Goal: Information Seeking & Learning: Check status

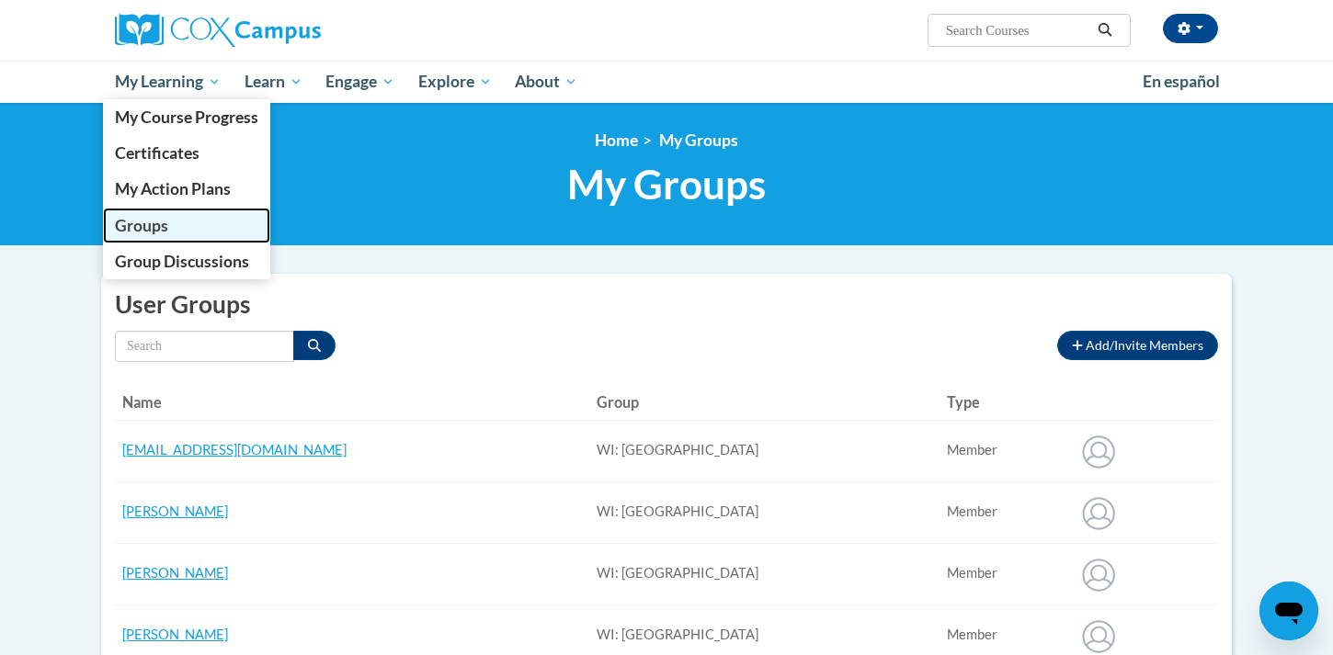
click at [166, 226] on span "Groups" at bounding box center [141, 225] width 53 height 19
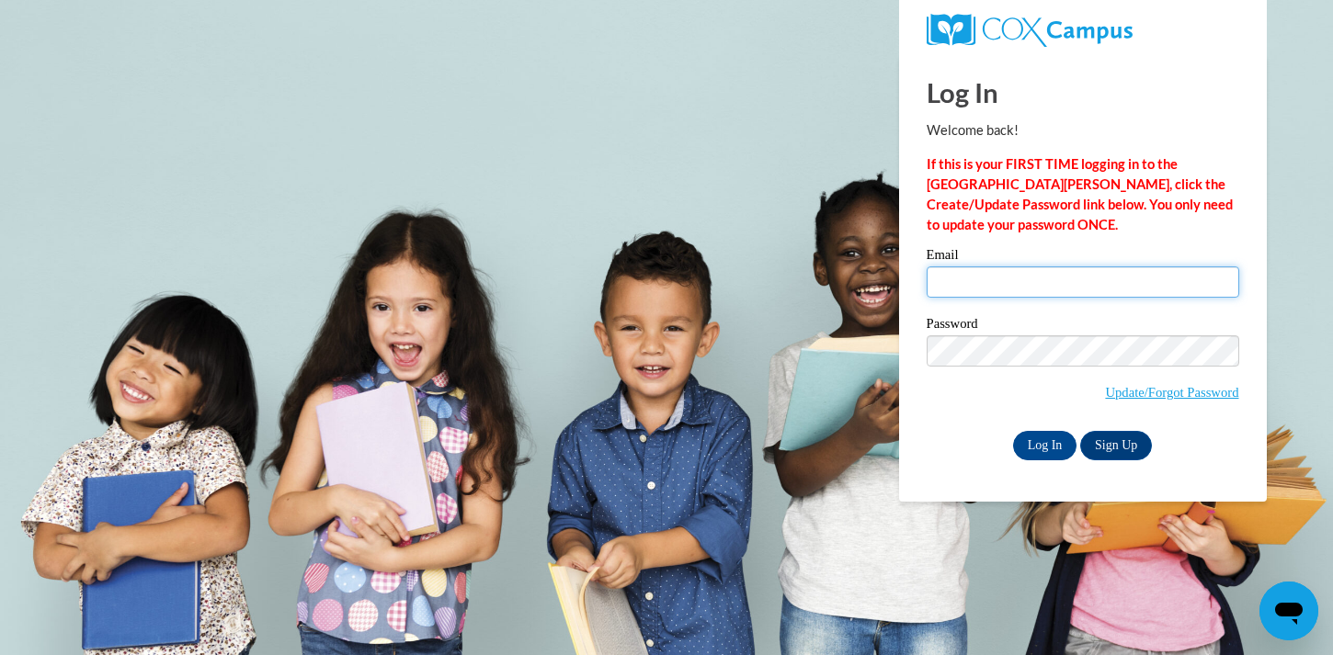
click at [950, 283] on input "Email" at bounding box center [1082, 282] width 312 height 31
type input "jcarmichae@waukesha.k12.wi.us"
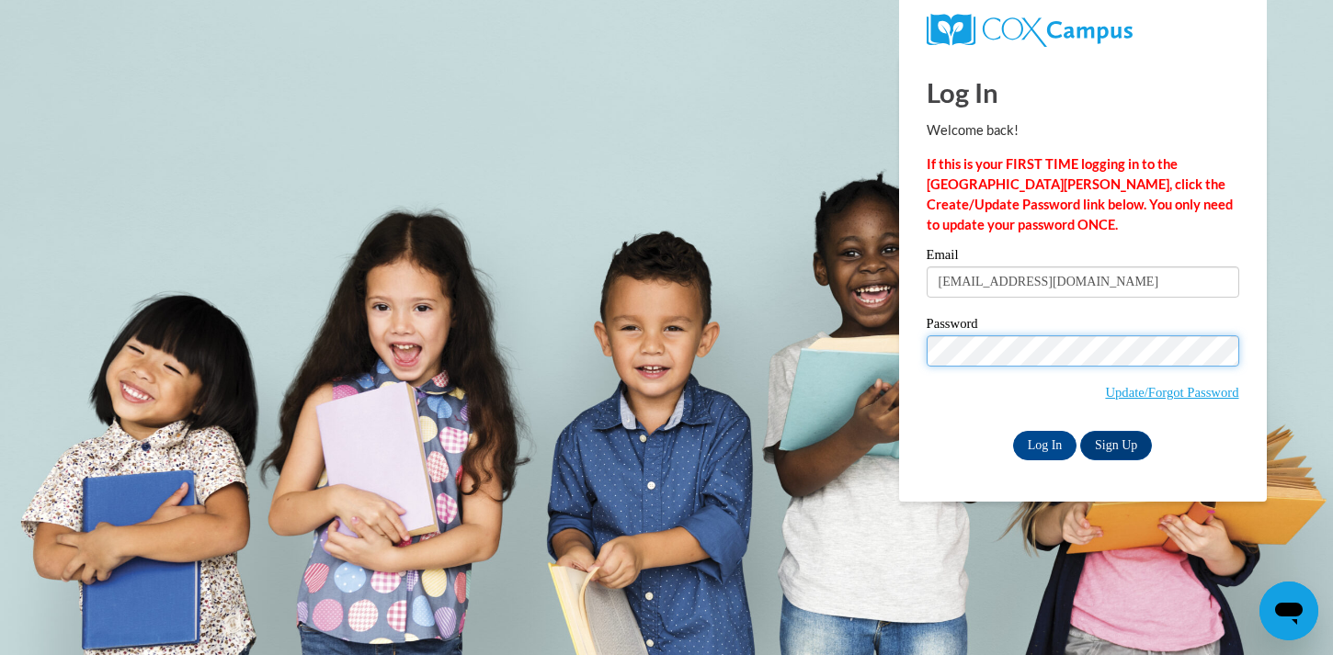
click at [1013, 431] on input "Log In" at bounding box center [1045, 445] width 64 height 29
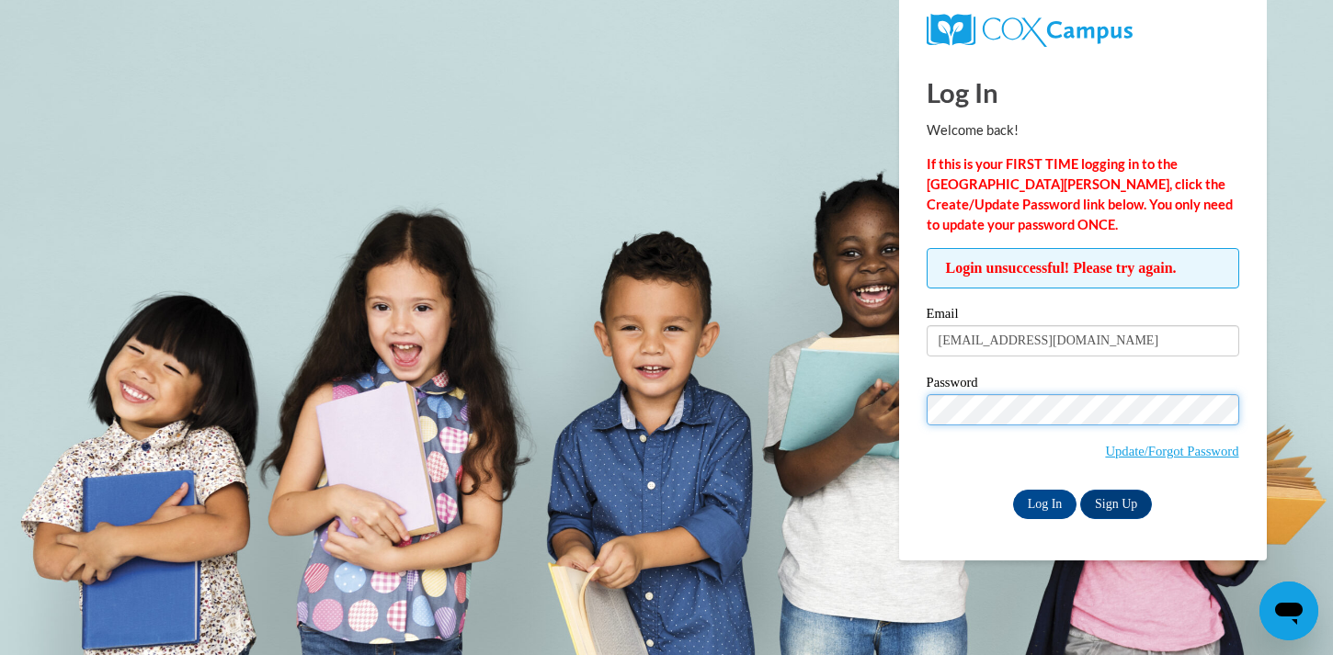
click at [1013, 490] on input "Log In" at bounding box center [1045, 504] width 64 height 29
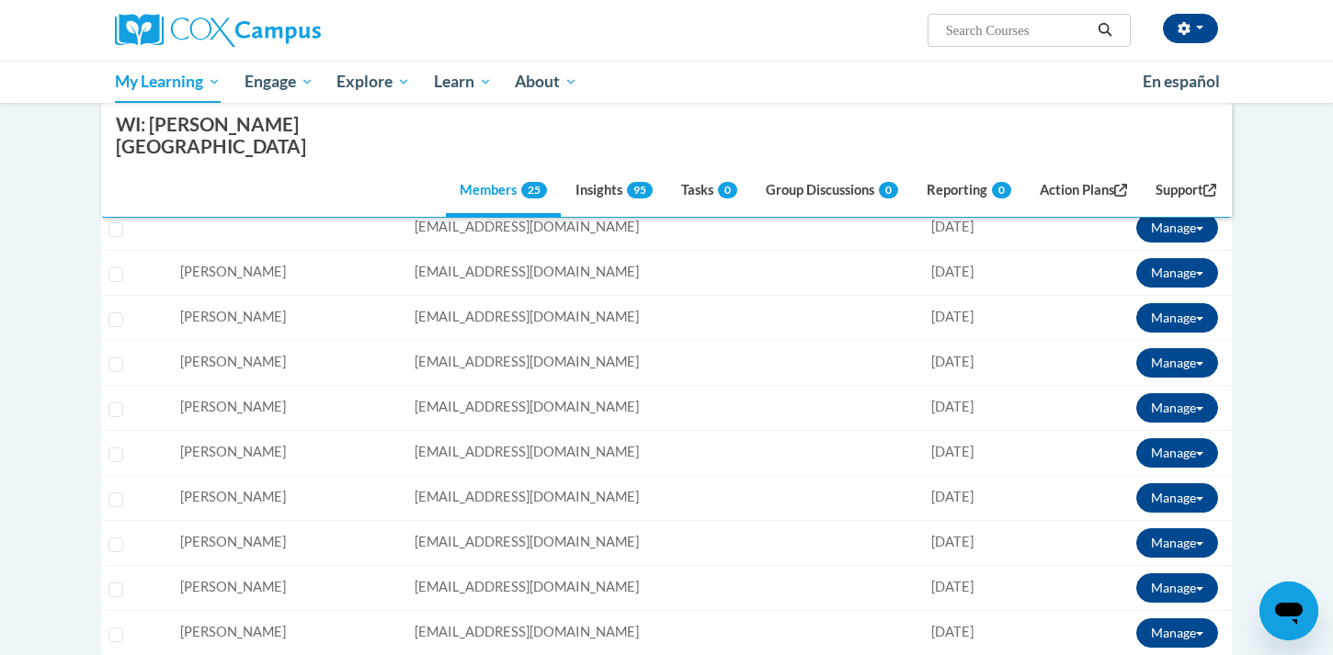
scroll to position [365, 0]
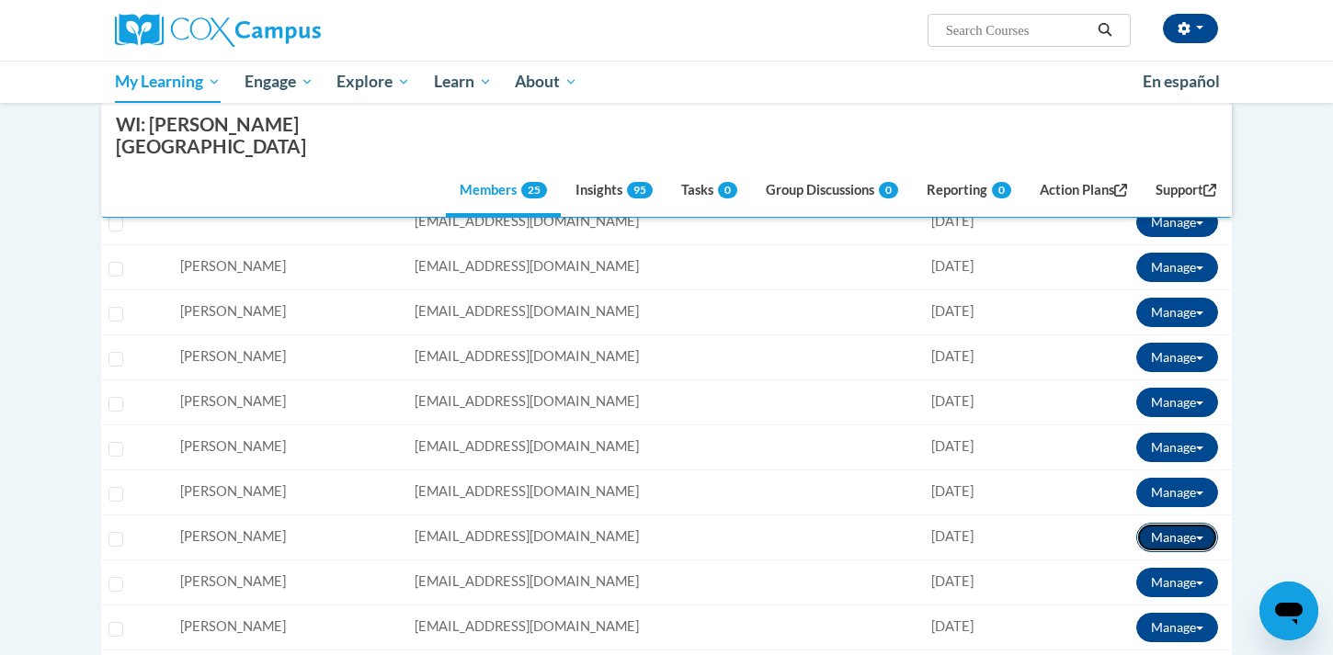
click at [1200, 523] on button "Manage" at bounding box center [1177, 537] width 82 height 29
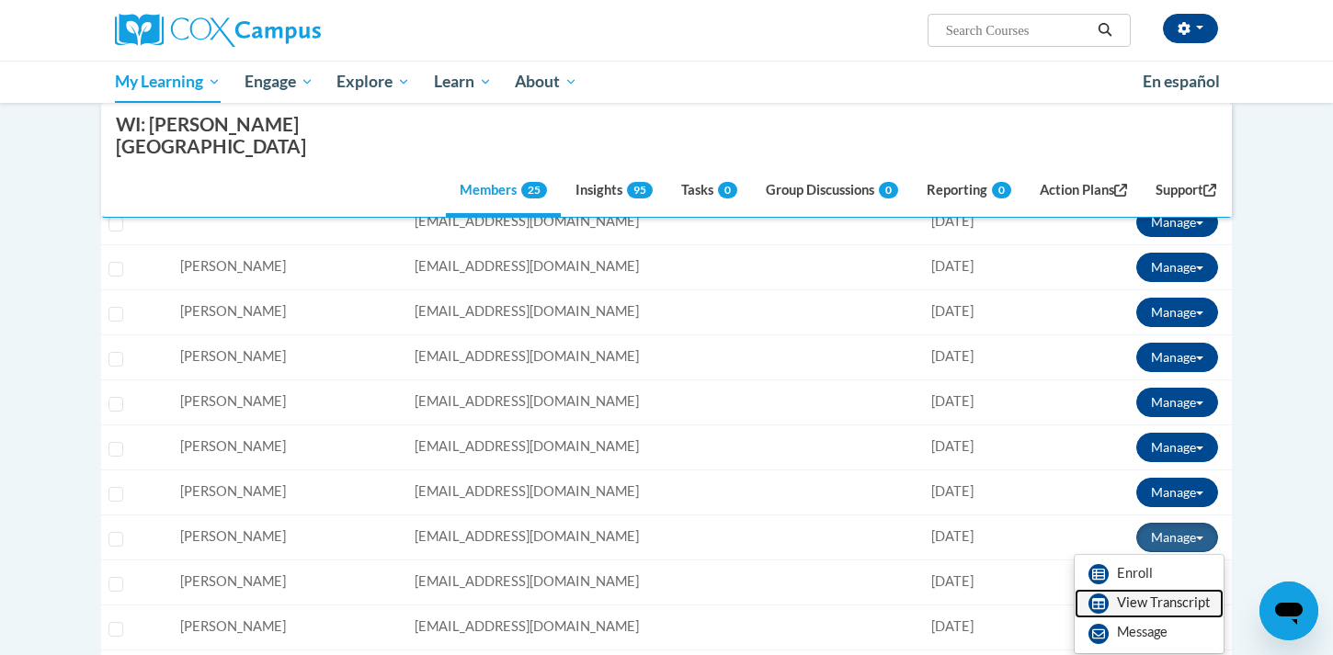
click at [1160, 589] on link "View Transcript" at bounding box center [1148, 603] width 149 height 29
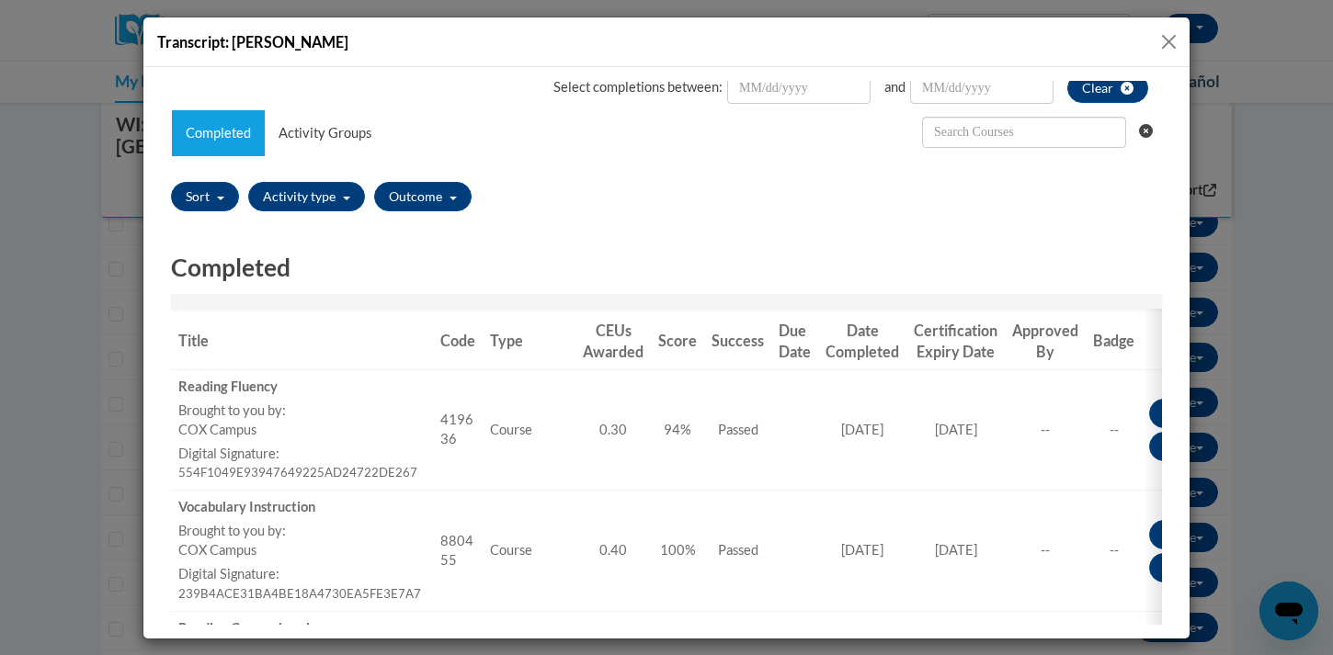
scroll to position [0, 0]
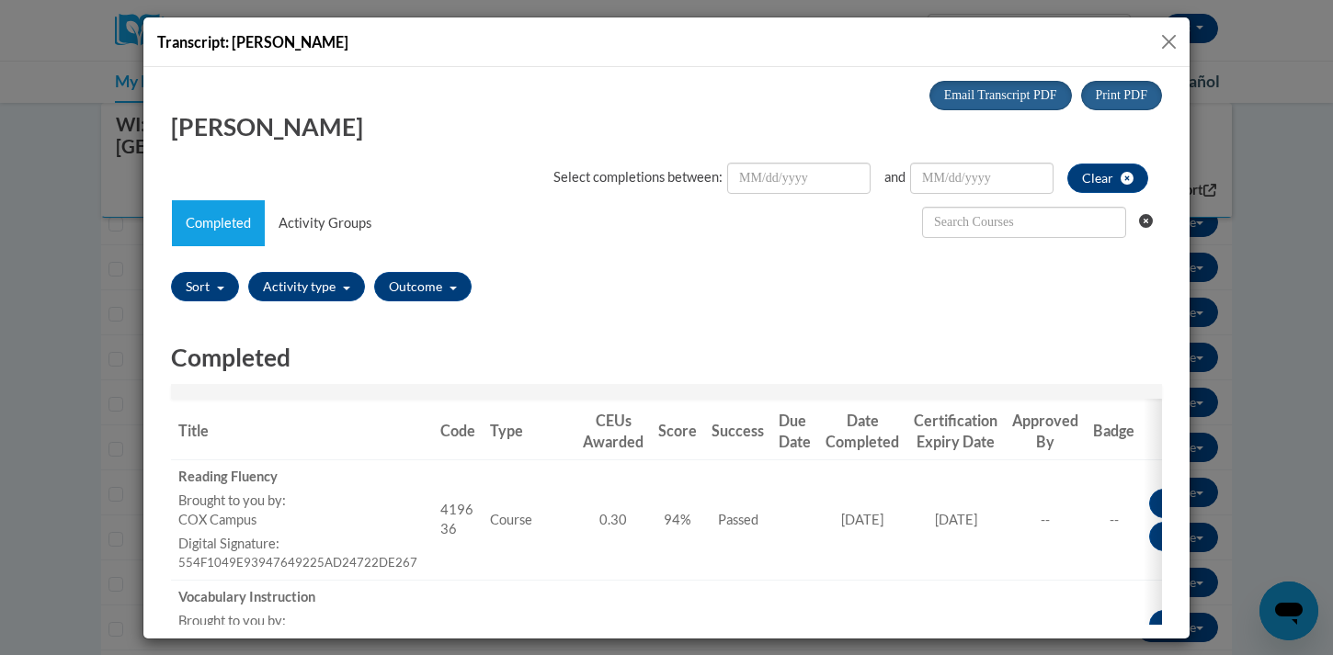
click at [1171, 40] on button "Close" at bounding box center [1168, 41] width 23 height 23
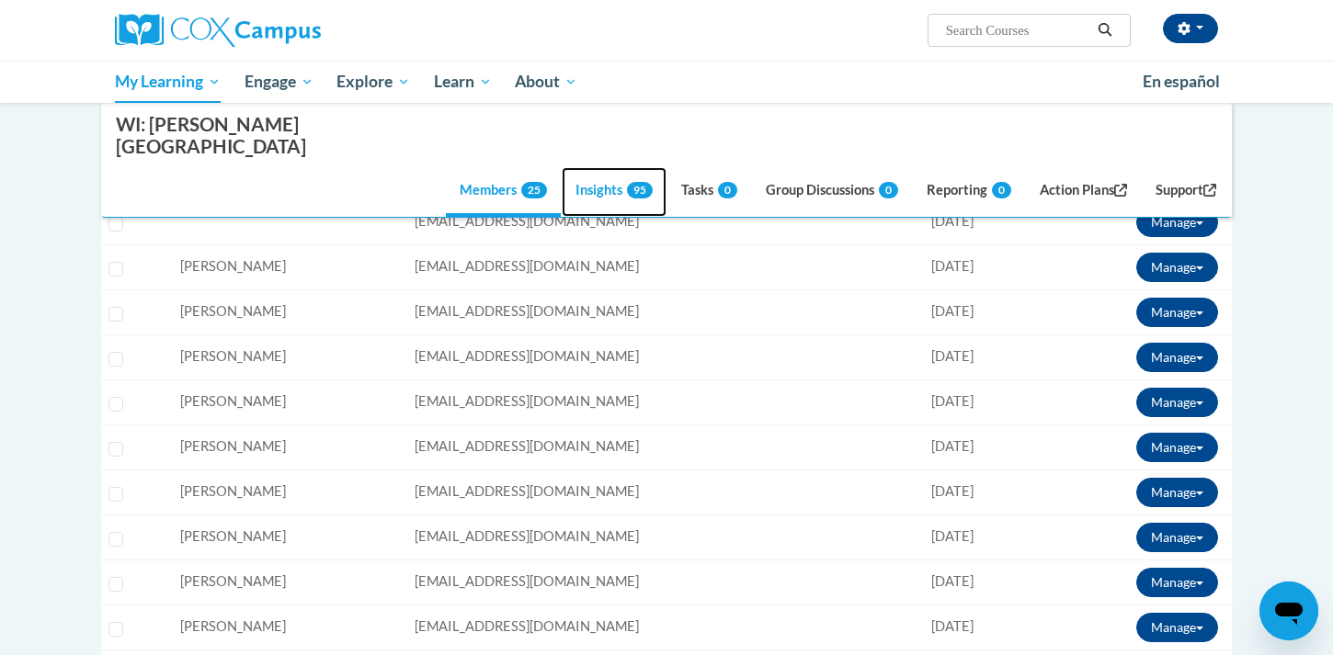
click at [588, 167] on link "Insights 95" at bounding box center [614, 192] width 105 height 50
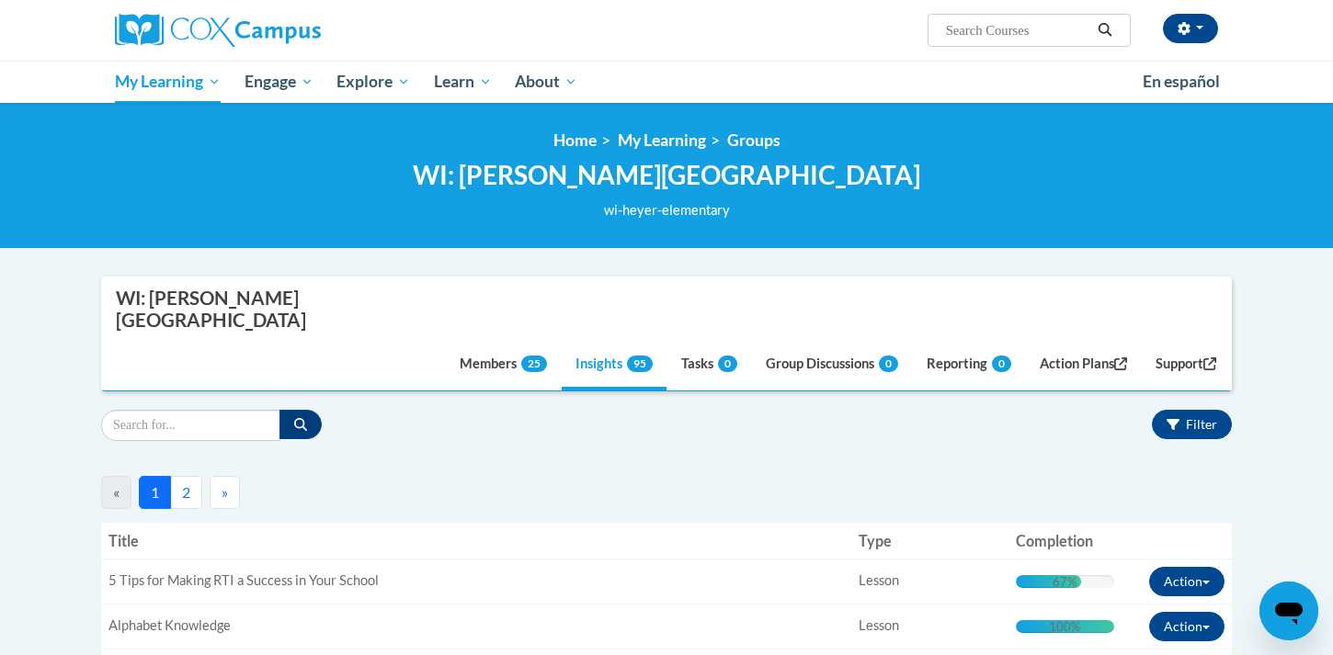
click at [194, 476] on button "2" at bounding box center [186, 492] width 32 height 33
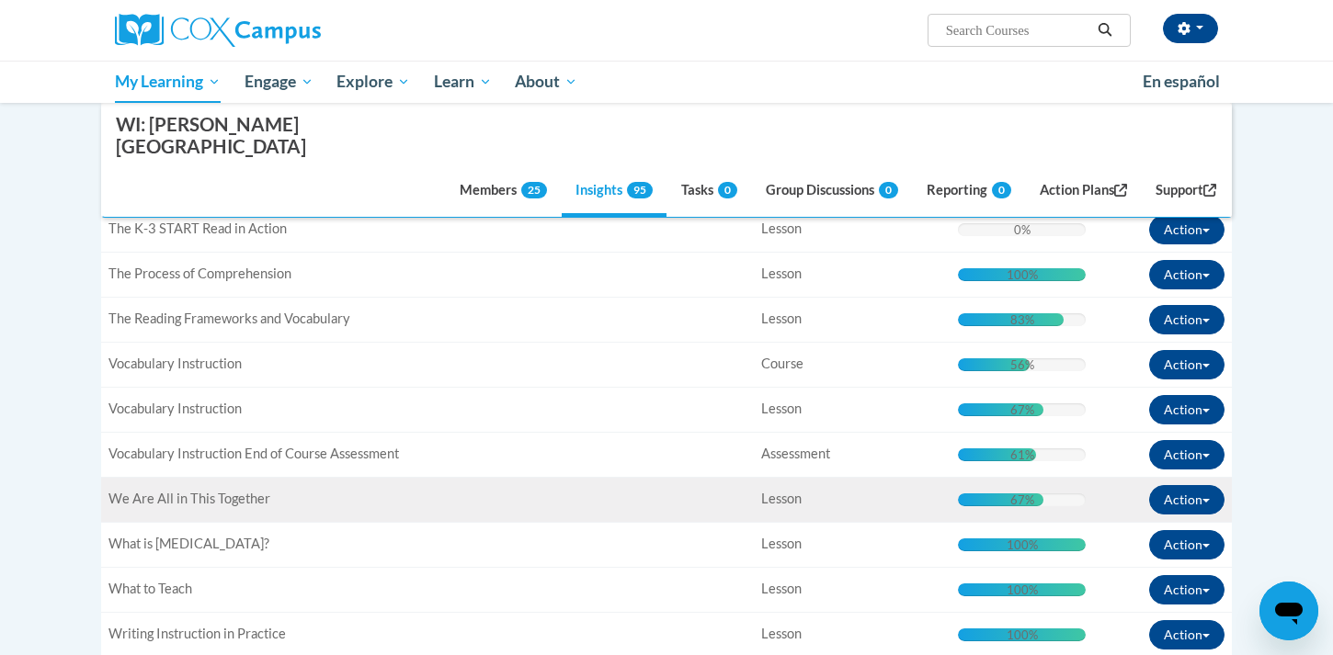
scroll to position [1482, 0]
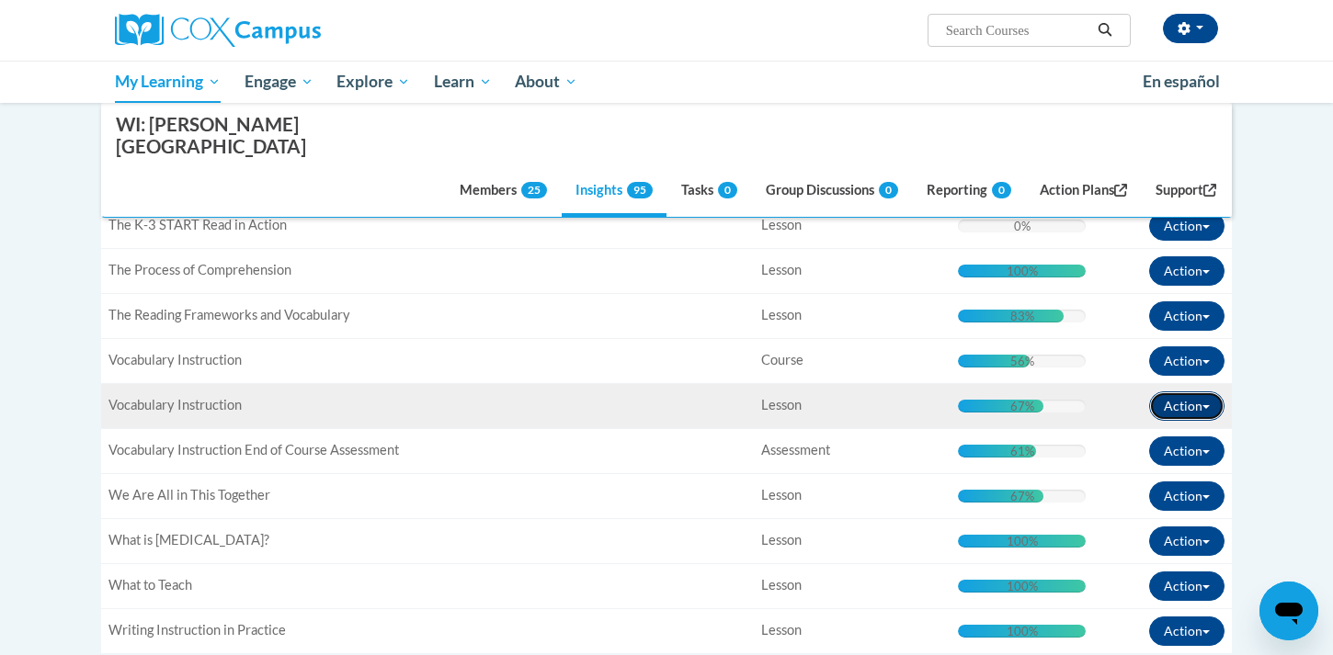
click at [1196, 392] on button "Action" at bounding box center [1186, 406] width 75 height 29
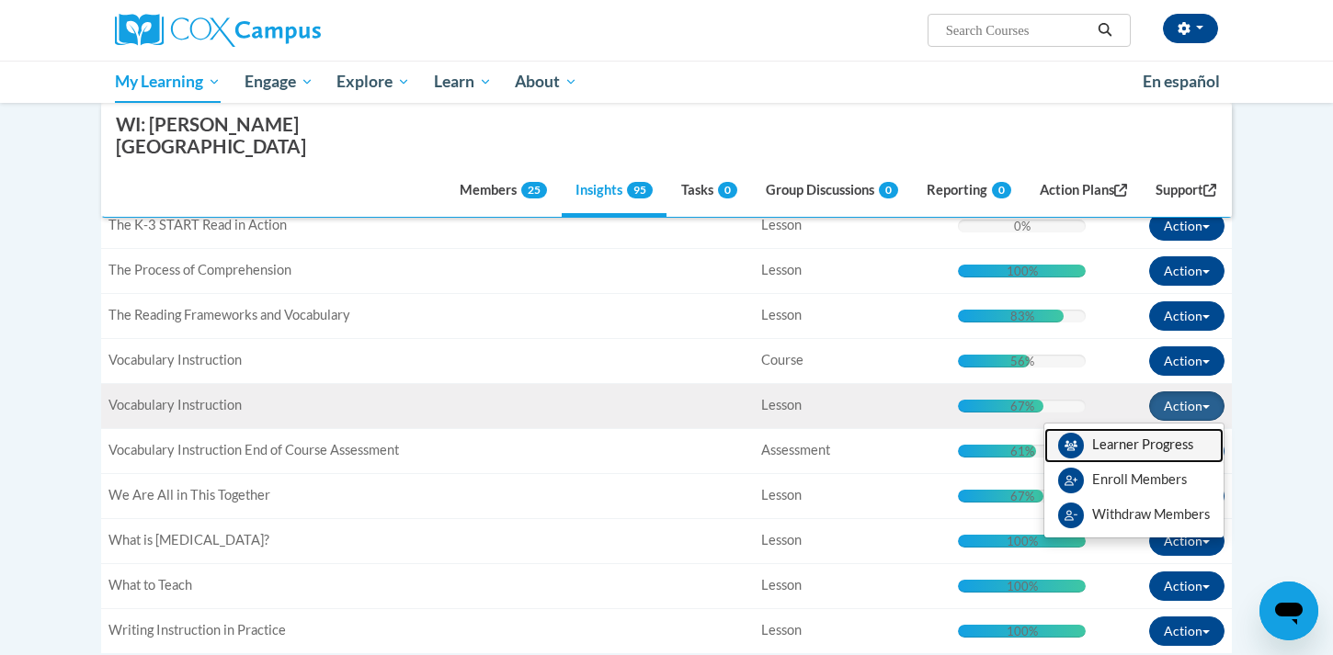
click at [1129, 428] on link "Learner Progress" at bounding box center [1133, 445] width 179 height 35
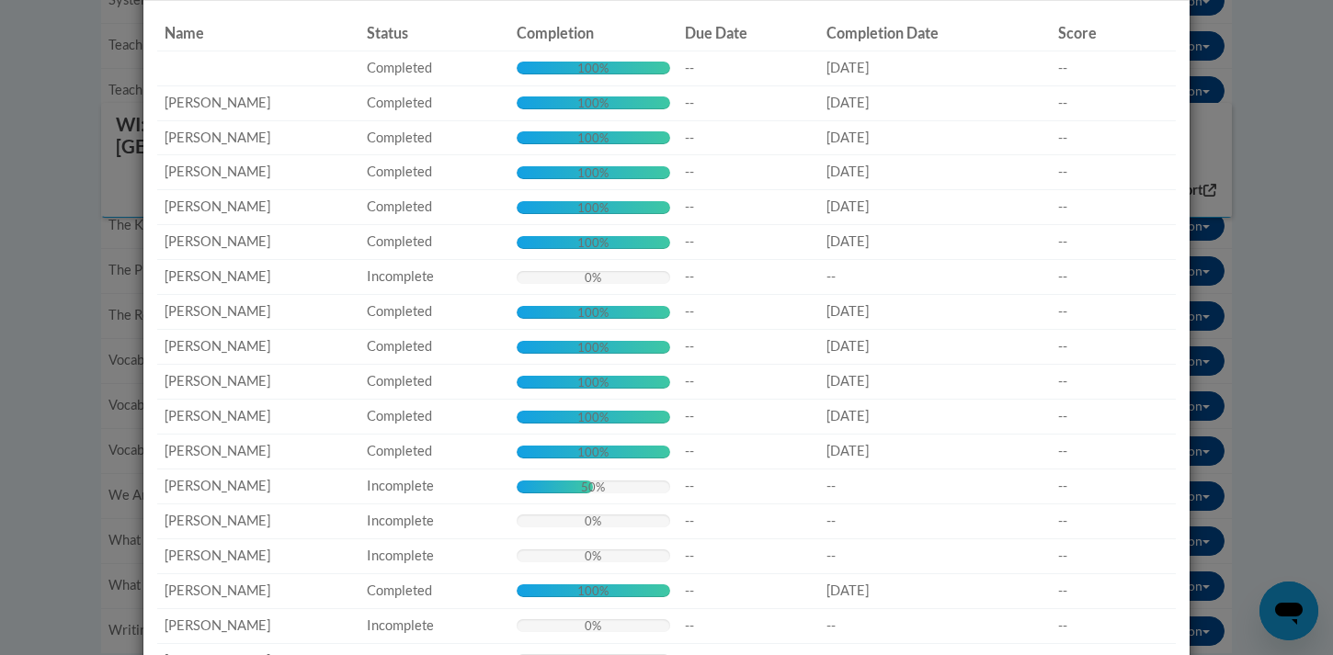
scroll to position [0, 0]
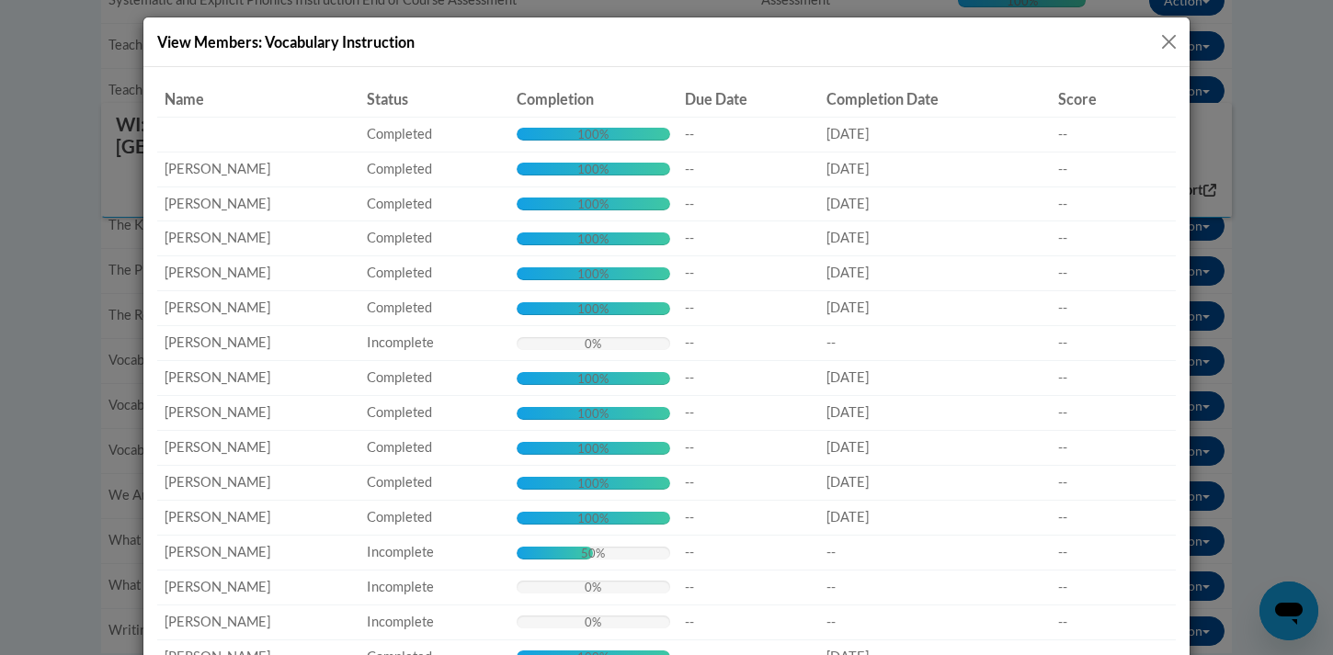
click at [1165, 40] on button "Close" at bounding box center [1168, 41] width 23 height 23
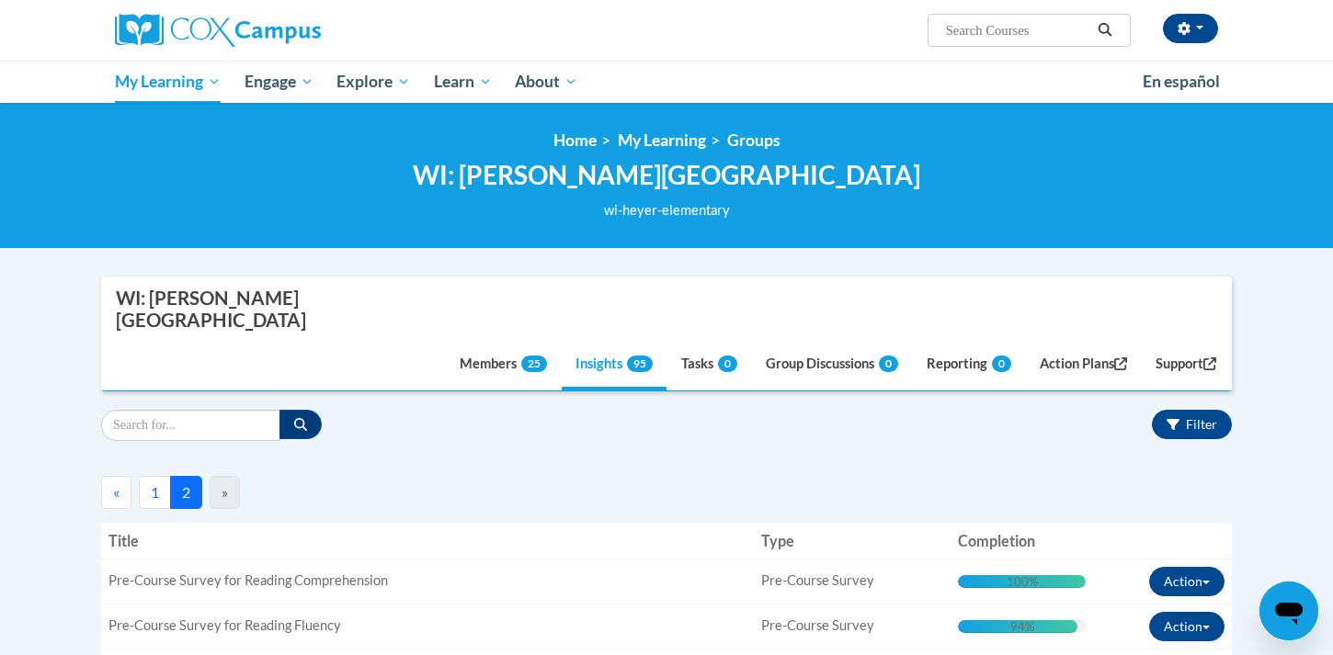
click at [153, 476] on button "1" at bounding box center [155, 492] width 32 height 33
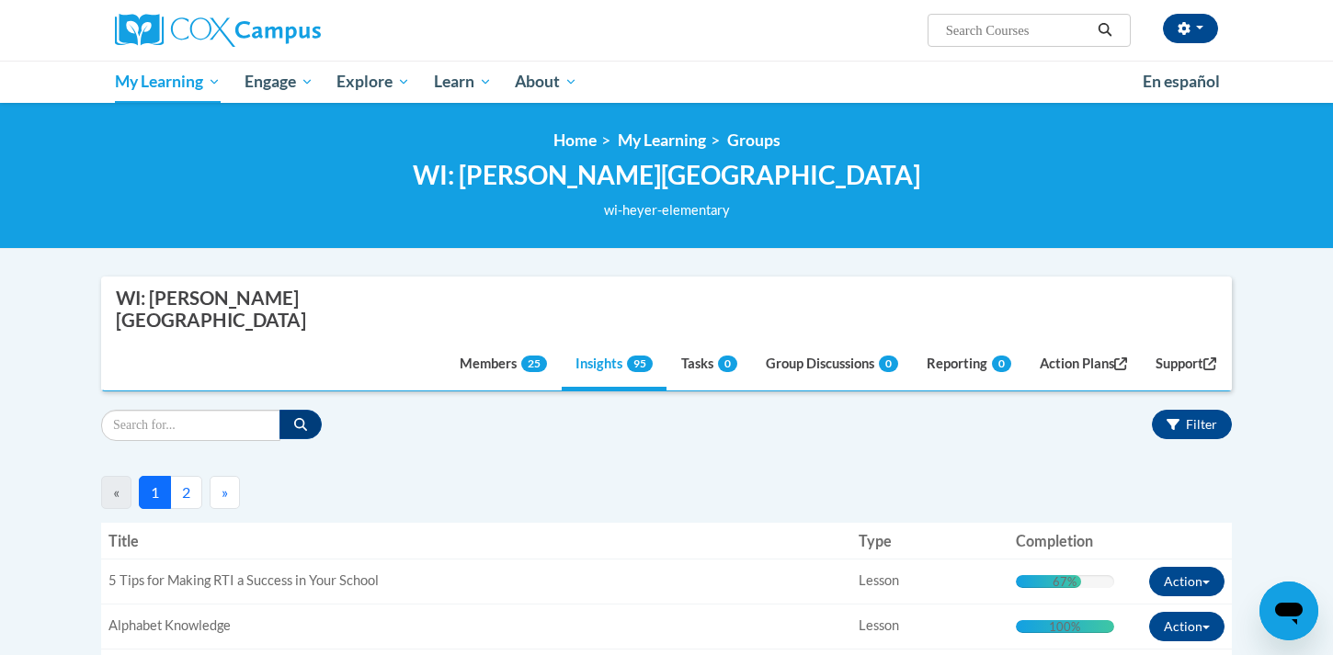
click at [187, 476] on button "2" at bounding box center [186, 492] width 32 height 33
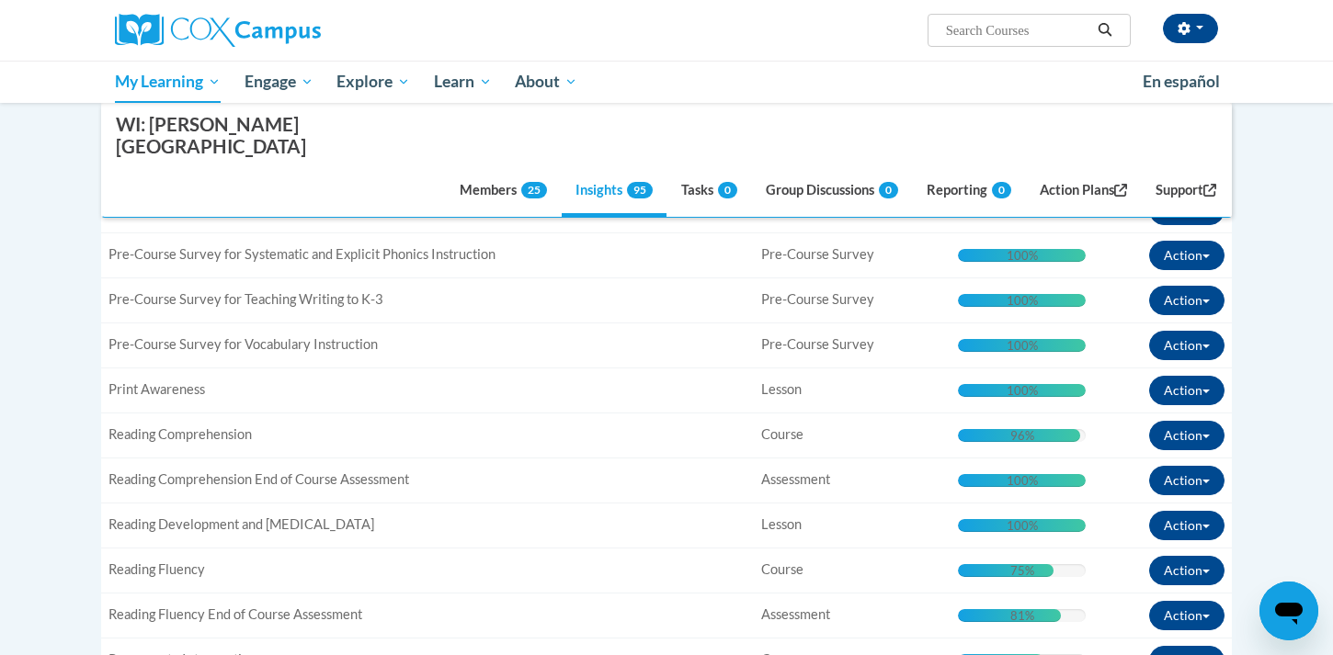
scroll to position [465, 0]
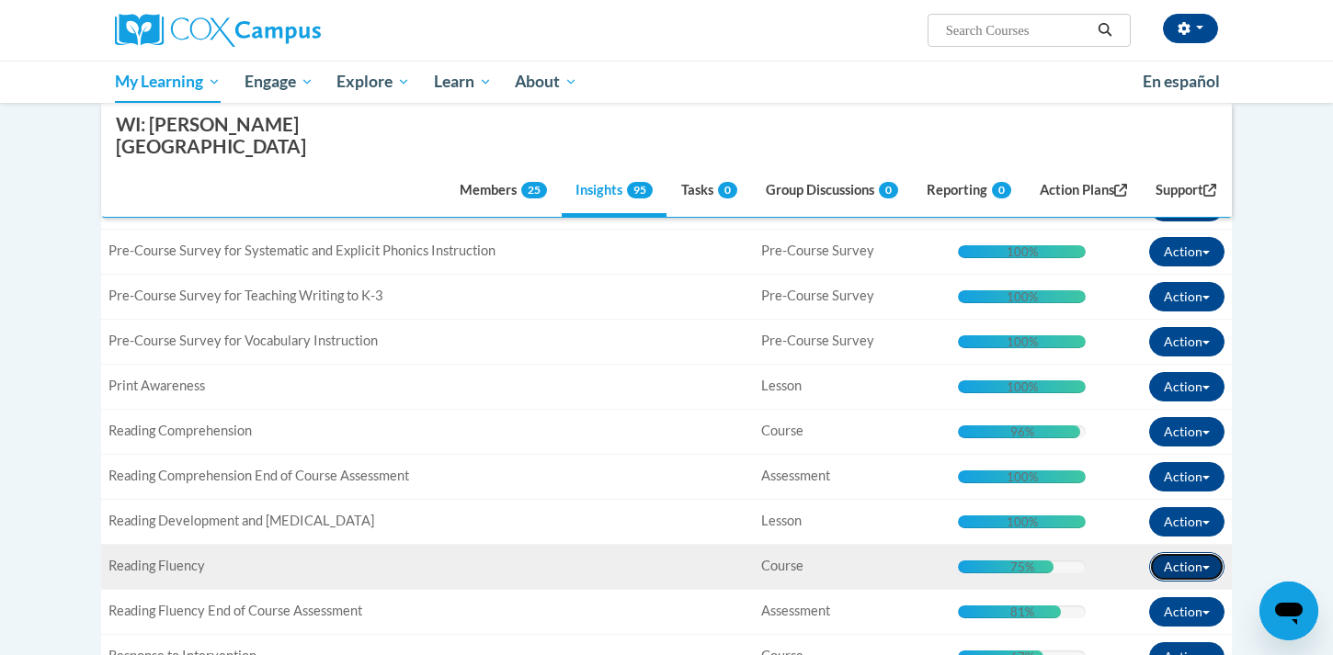
click at [1177, 552] on button "Action" at bounding box center [1186, 566] width 75 height 29
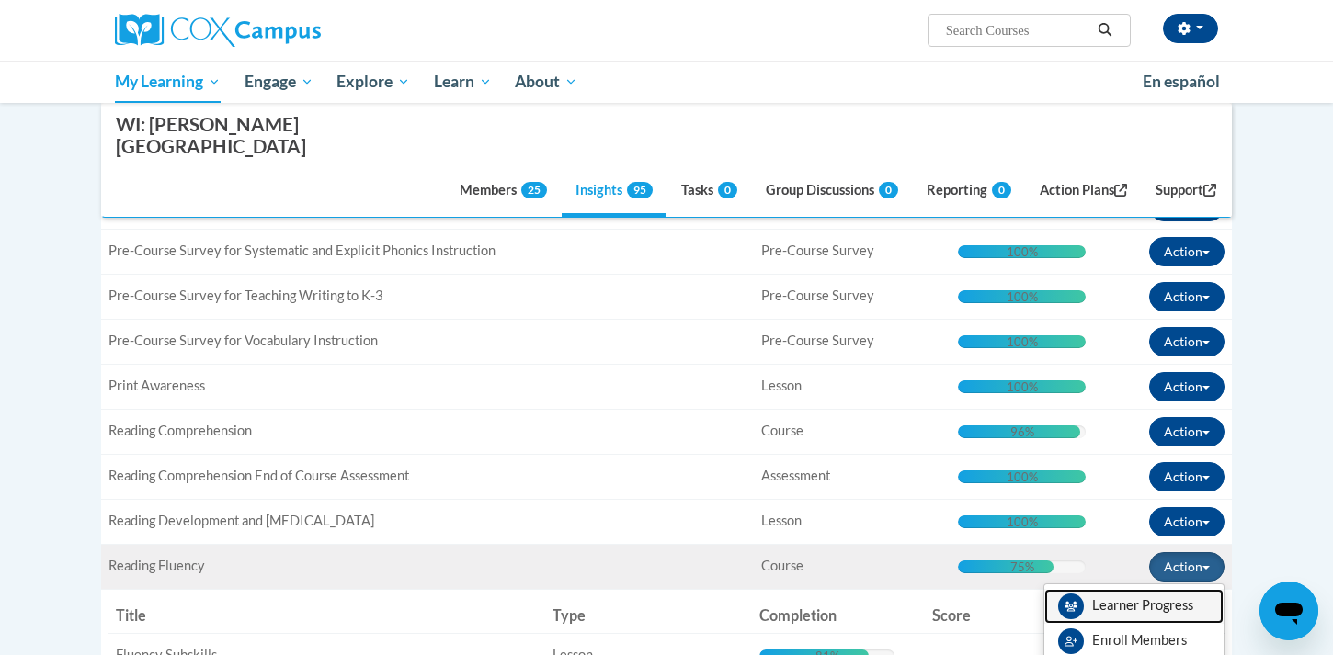
click at [1120, 589] on link "Learner Progress" at bounding box center [1133, 606] width 179 height 35
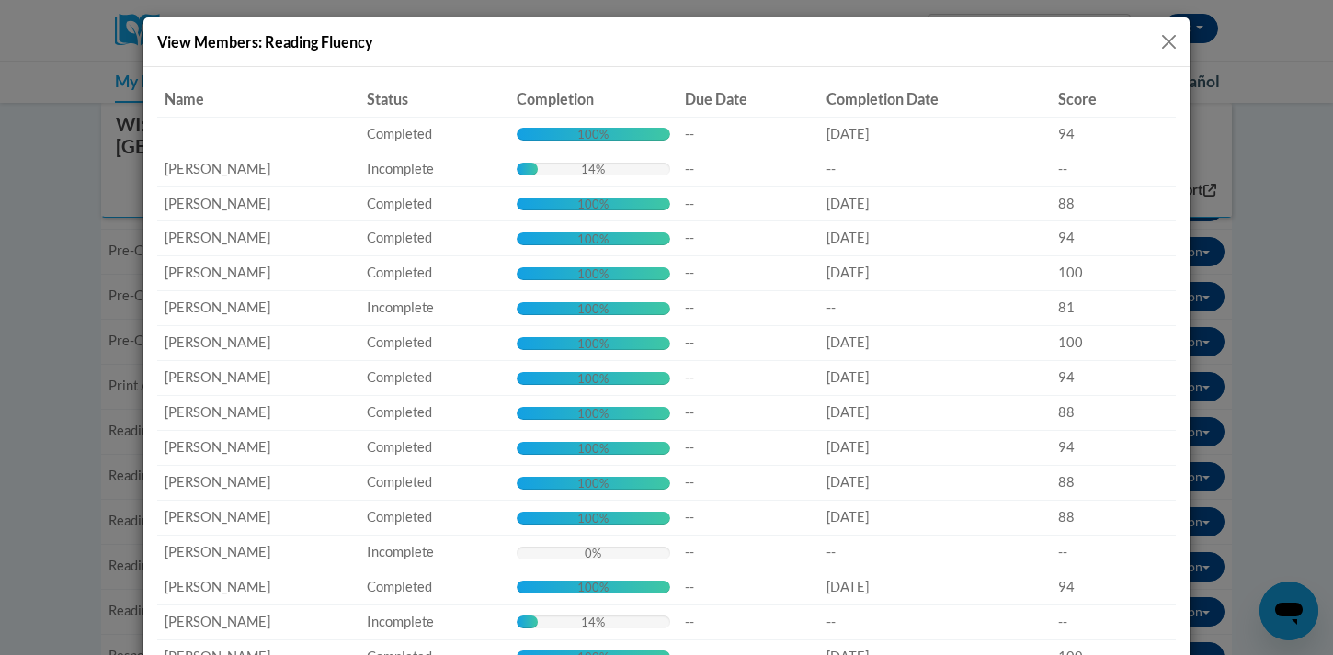
click at [1168, 41] on button "Close" at bounding box center [1168, 41] width 23 height 23
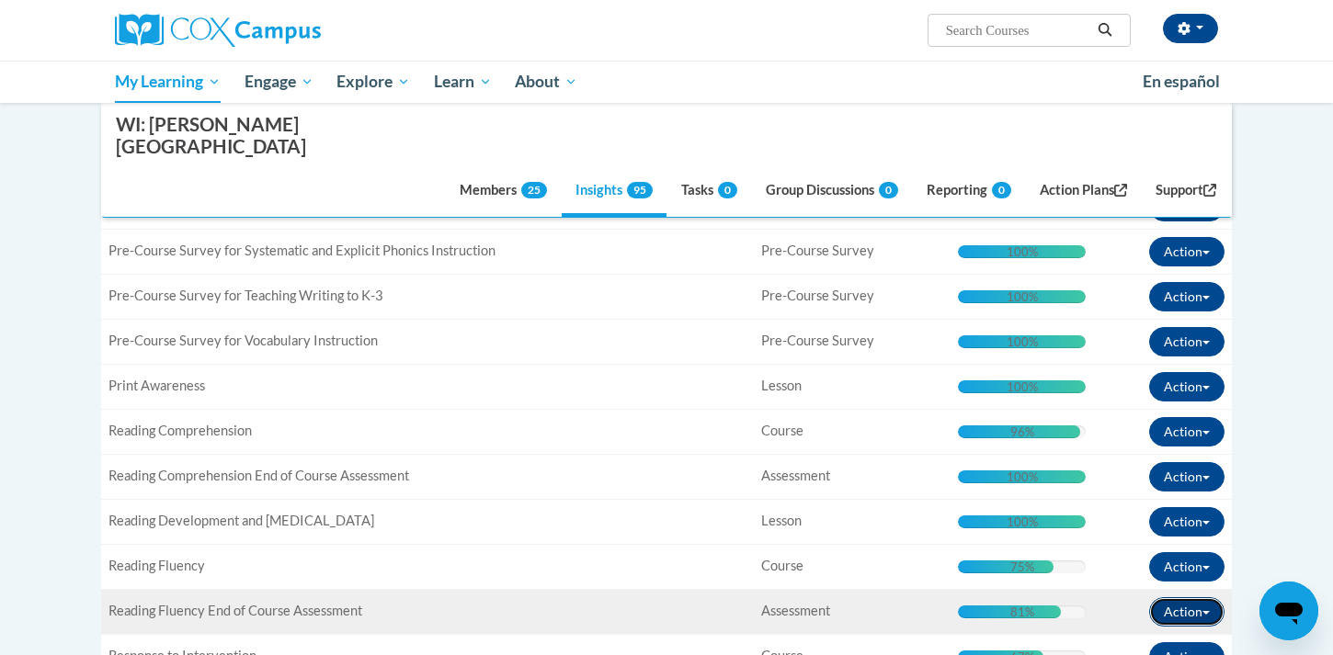
click at [1206, 611] on span "button" at bounding box center [1205, 613] width 7 height 4
click at [1126, 634] on link "Learner Progress" at bounding box center [1133, 651] width 179 height 35
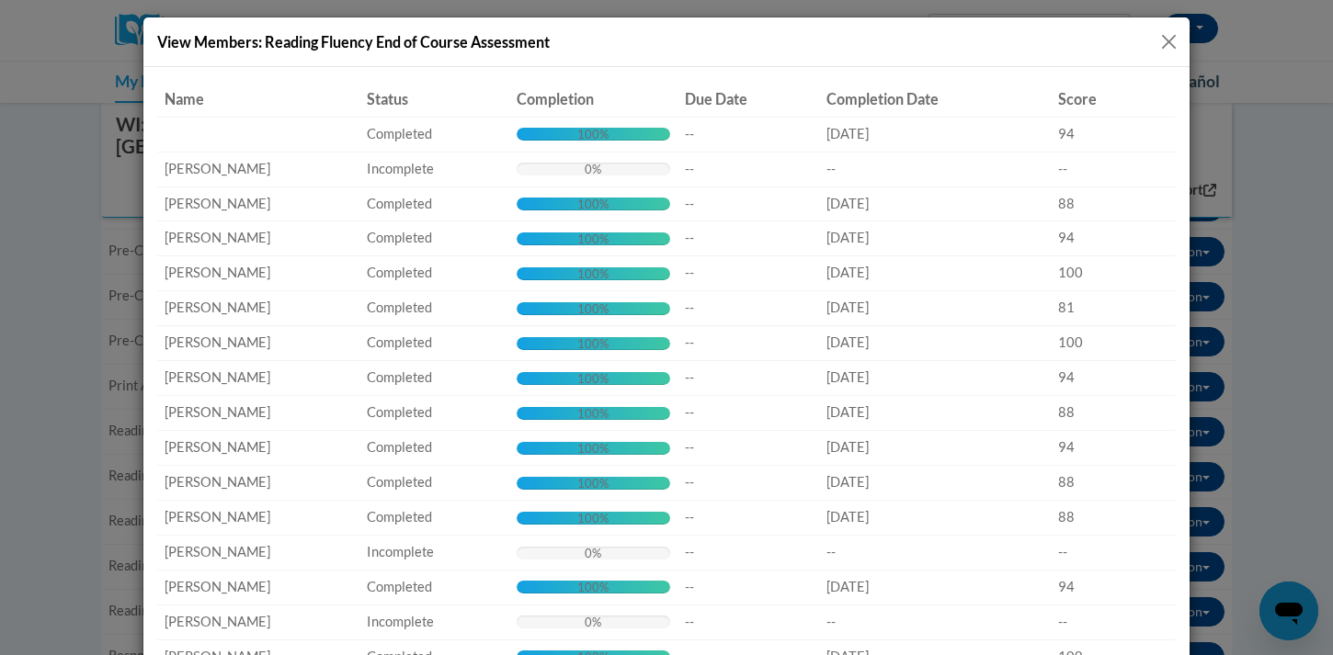
click at [1166, 39] on button "Close" at bounding box center [1168, 41] width 23 height 23
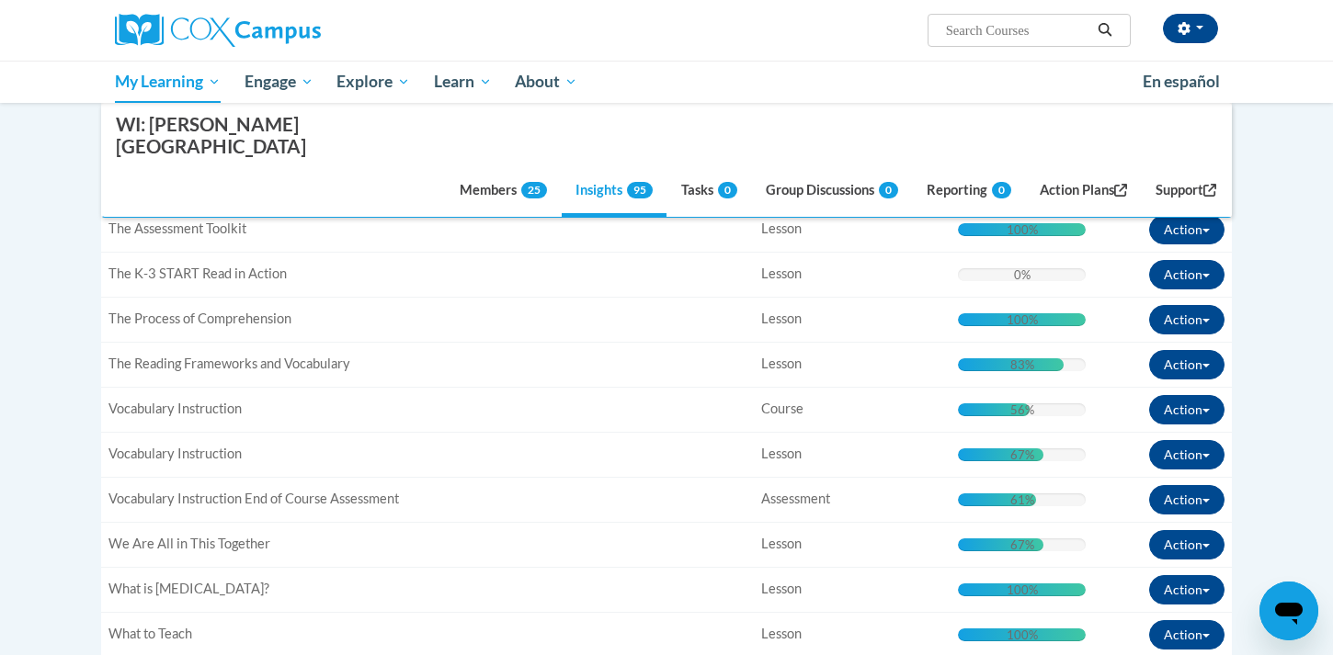
scroll to position [1434, 0]
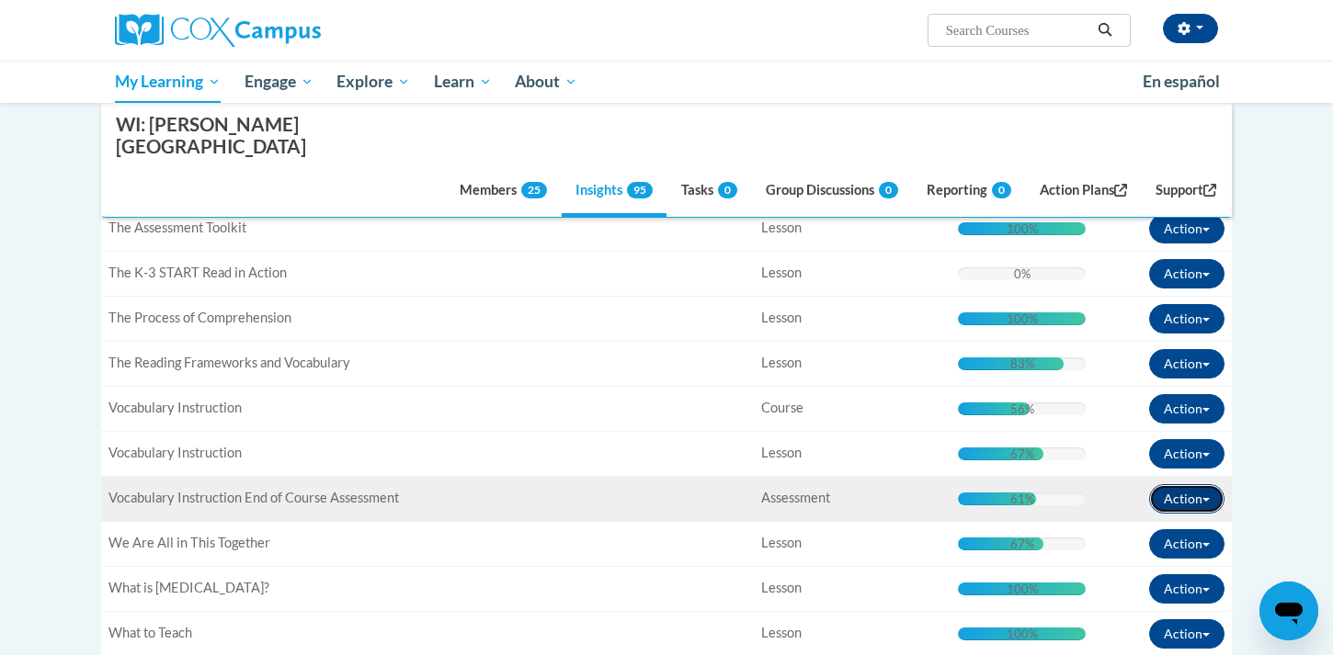
click at [1186, 484] on button "Action" at bounding box center [1186, 498] width 75 height 29
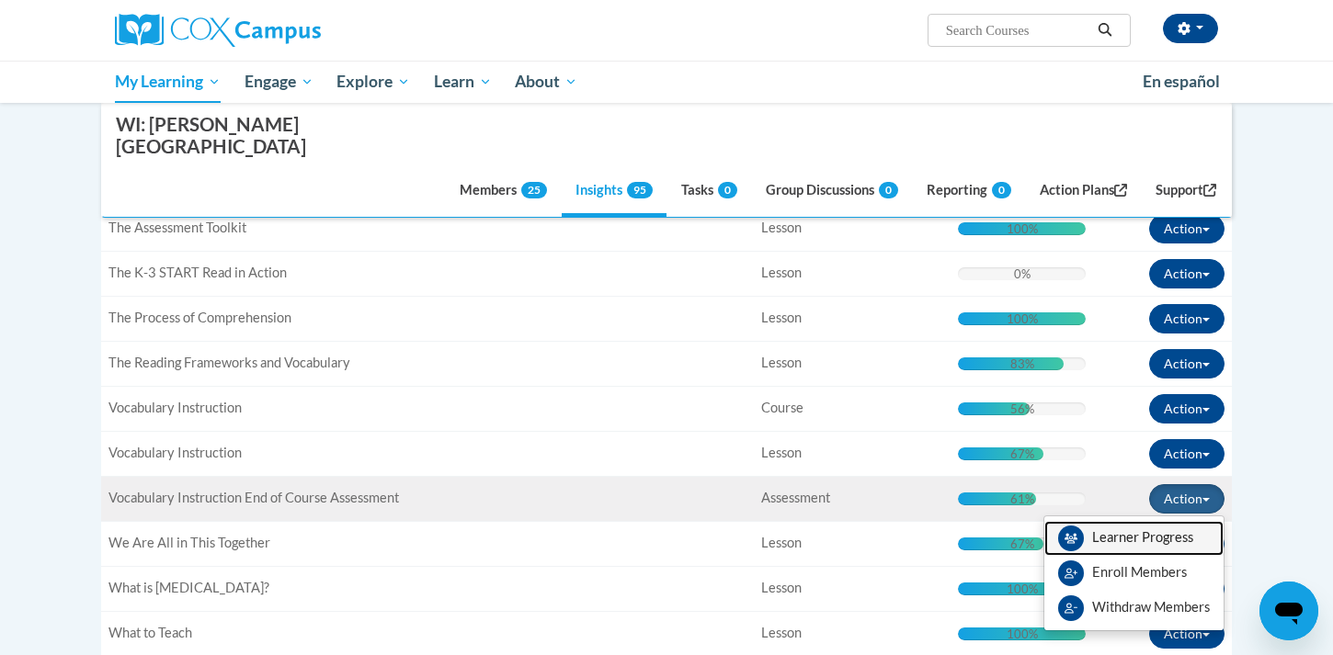
click at [1137, 521] on link "Learner Progress" at bounding box center [1133, 538] width 179 height 35
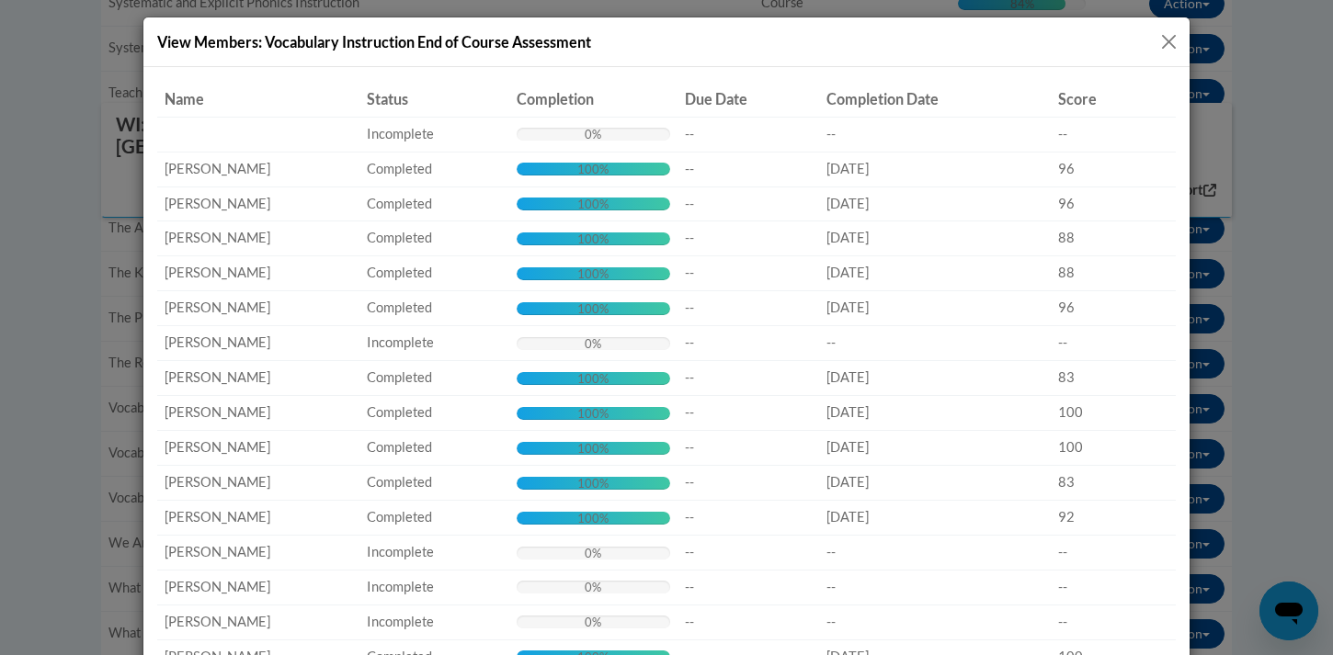
click at [1168, 38] on button "Close" at bounding box center [1168, 41] width 23 height 23
